Goal: Task Accomplishment & Management: Manage account settings

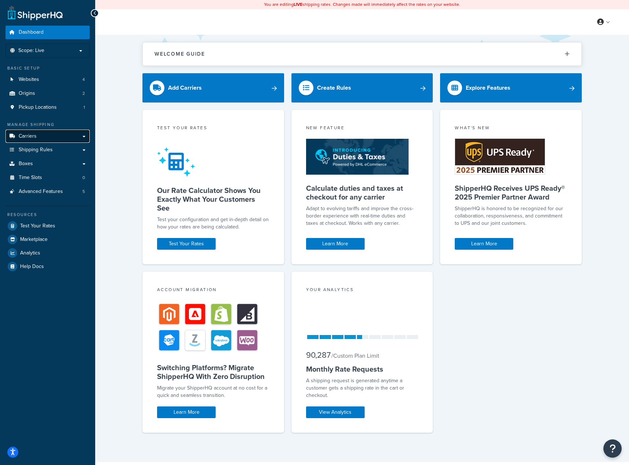
click at [56, 137] on link "Carriers" at bounding box center [47, 137] width 84 height 14
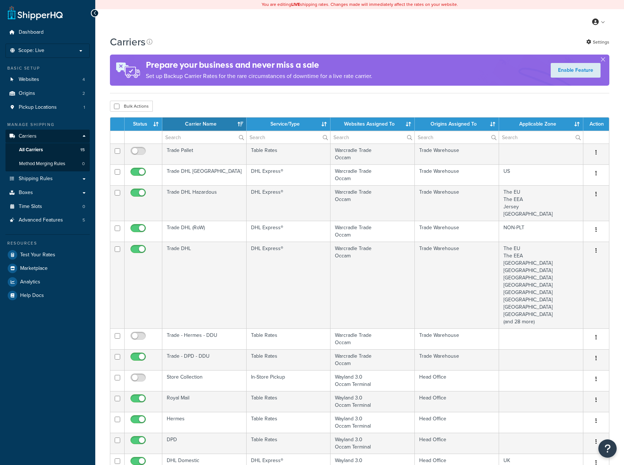
select select "15"
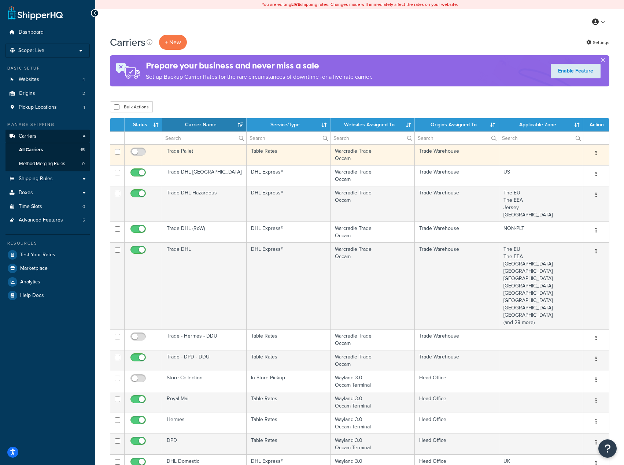
click at [223, 148] on td "Trade Pallet" at bounding box center [204, 154] width 84 height 21
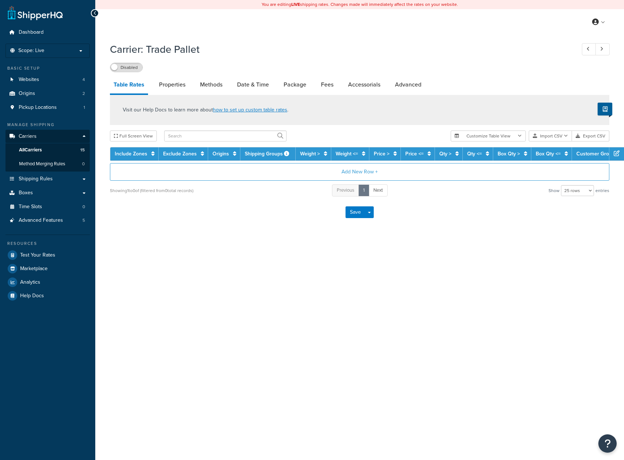
select select "25"
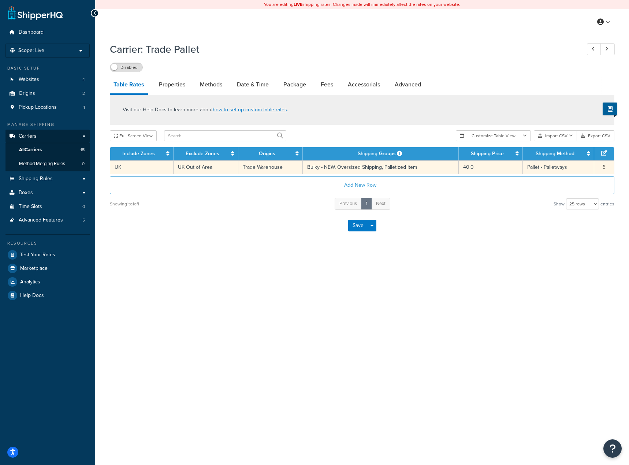
click at [386, 167] on td "Bulky - NEW, Oversized Shipping, Palletized Item" at bounding box center [381, 167] width 156 height 14
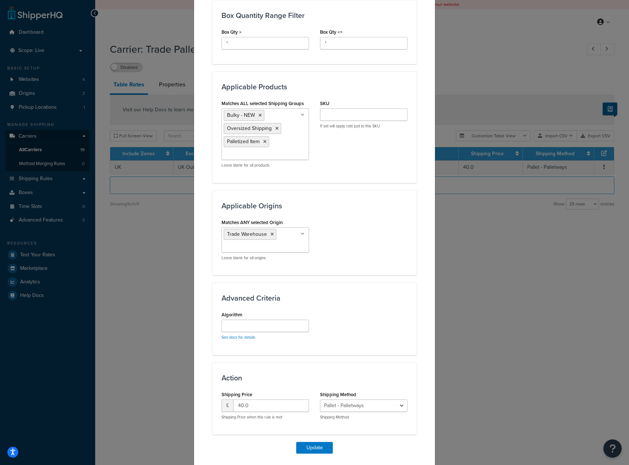
scroll to position [426, 0]
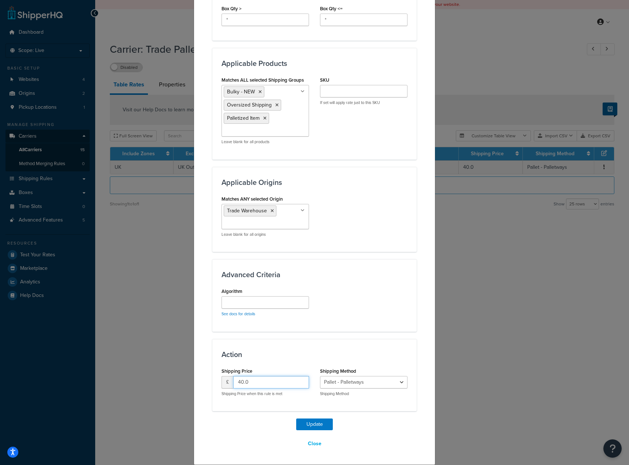
click at [252, 383] on input "40.0" at bounding box center [271, 382] width 76 height 12
paste input "53.27"
type input "53.27"
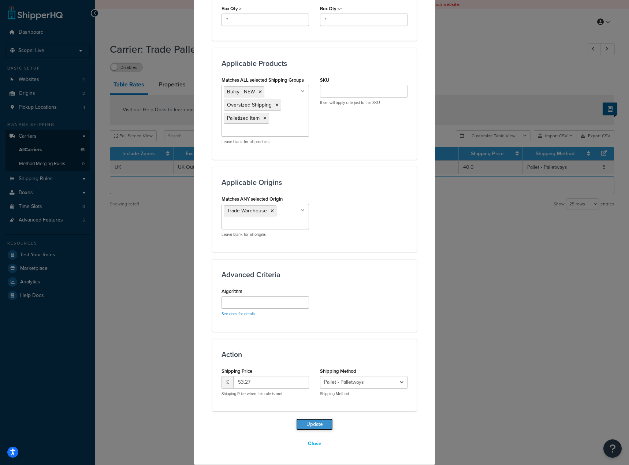
click at [323, 425] on button "Update" at bounding box center [314, 425] width 37 height 12
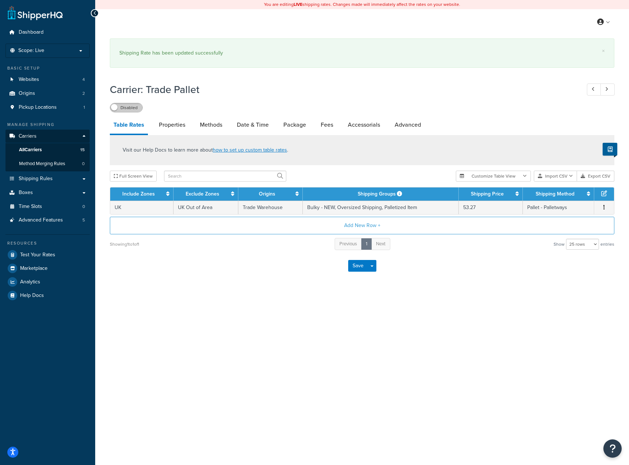
click at [125, 106] on label "Disabled" at bounding box center [126, 107] width 32 height 9
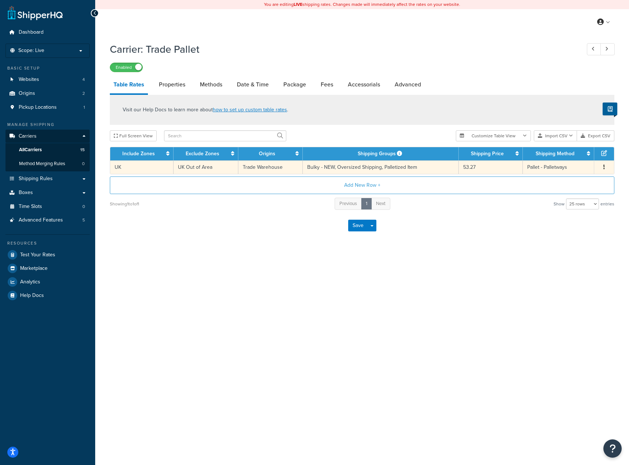
click at [271, 166] on td "Trade Warehouse" at bounding box center [270, 167] width 64 height 14
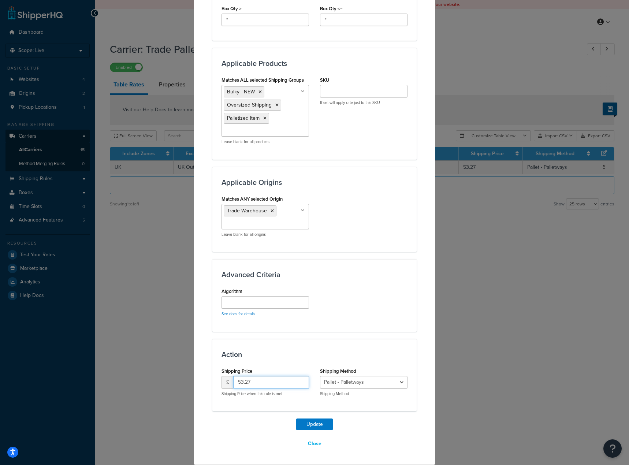
click at [265, 381] on input "53.27" at bounding box center [271, 382] width 76 height 12
paste input "91.52"
type input "91.52"
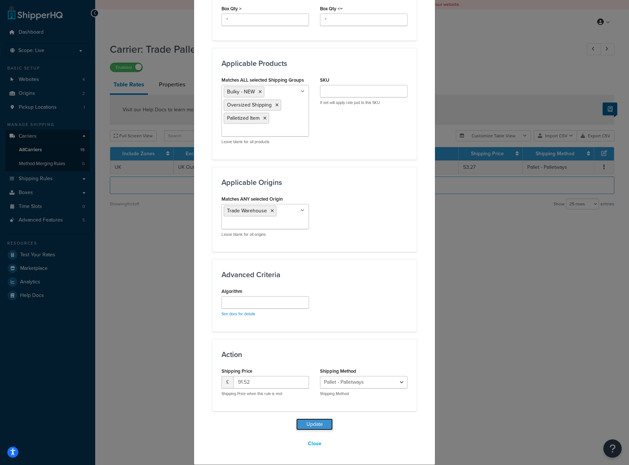
click at [325, 422] on button "Update" at bounding box center [314, 425] width 37 height 12
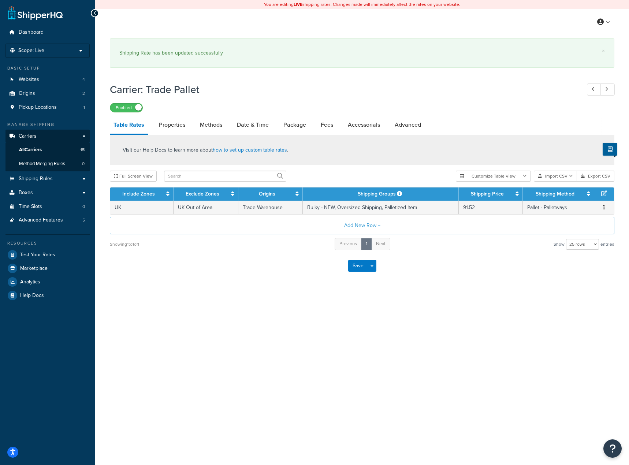
click at [303, 342] on div "You are editing LIVE shipping rates. Changes made will immediately affect the r…" at bounding box center [362, 232] width 534 height 465
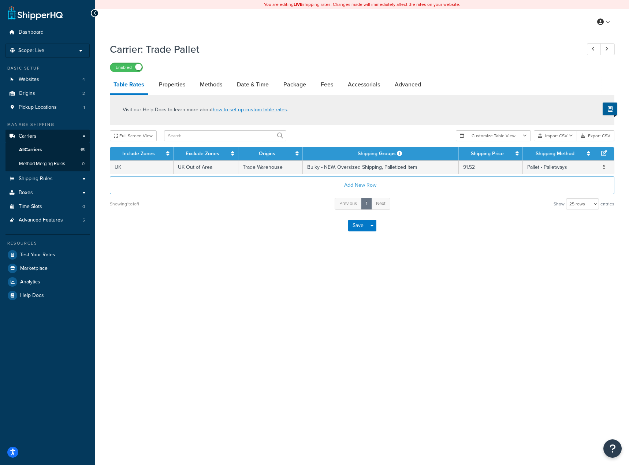
click at [415, 281] on div "You are editing LIVE shipping rates. Changes made will immediately affect the r…" at bounding box center [362, 232] width 534 height 465
click at [129, 69] on label "Enabled" at bounding box center [126, 67] width 32 height 9
